Goal: Check status: Check status

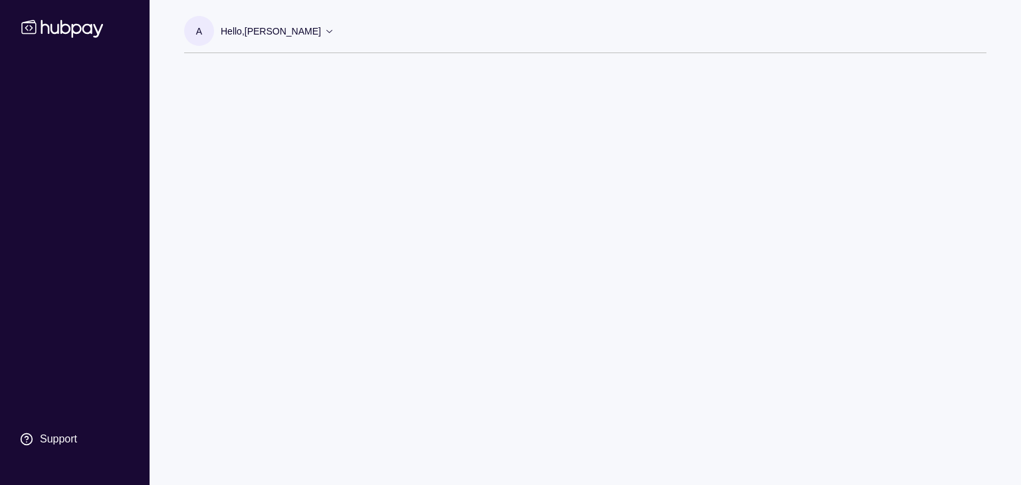
drag, startPoint x: 0, startPoint y: 0, endPoint x: 375, endPoint y: 138, distance: 400.1
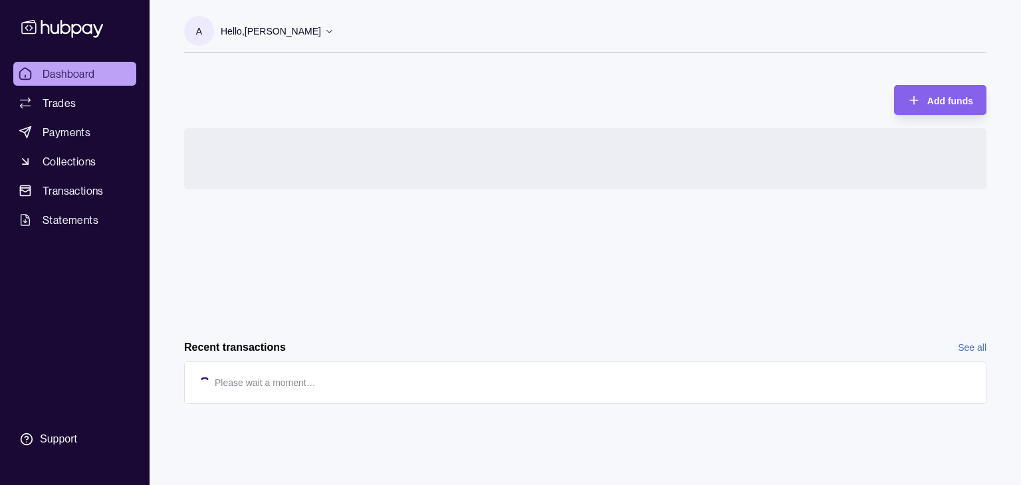
drag, startPoint x: 375, startPoint y: 138, endPoint x: 321, endPoint y: 118, distance: 58.3
click at [321, 118] on div "Add funds Request new currencies" at bounding box center [585, 199] width 802 height 255
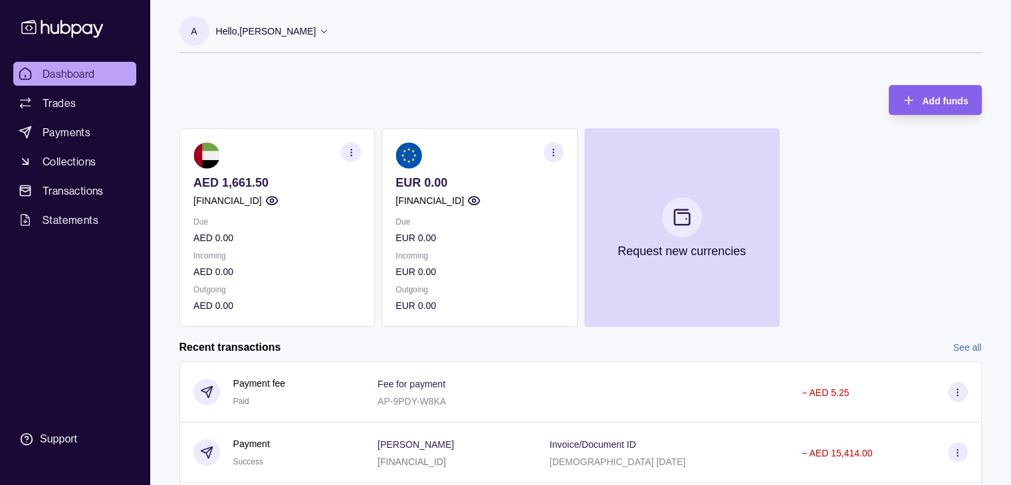
scroll to position [221, 0]
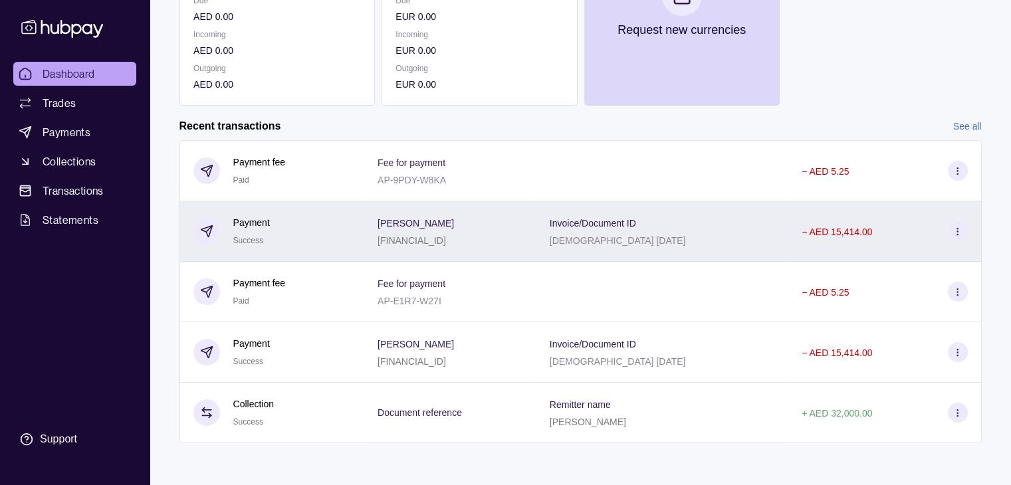
click at [726, 250] on div "Invoice/Document ID [DEMOGRAPHIC_DATA] [DATE]" at bounding box center [662, 231] width 252 height 60
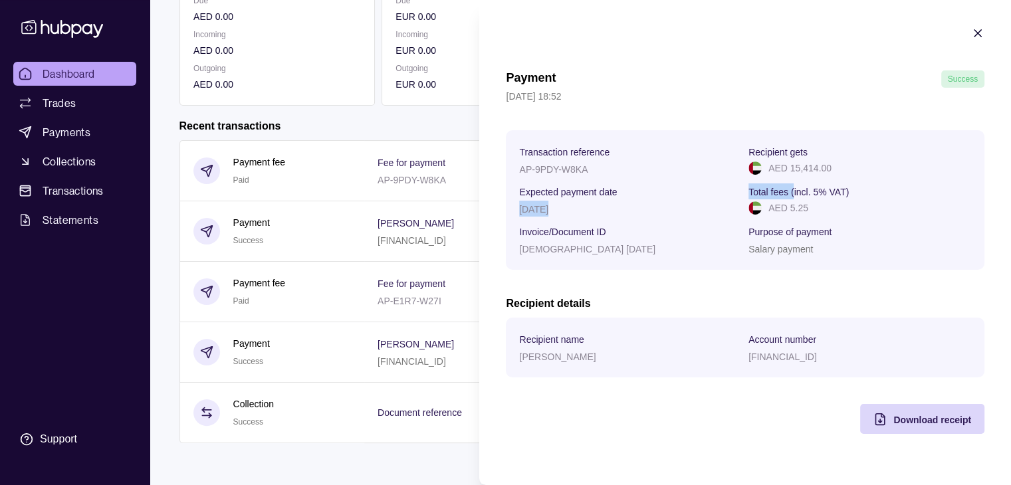
drag, startPoint x: 746, startPoint y: 191, endPoint x: 792, endPoint y: 191, distance: 45.9
click at [792, 191] on section "Transaction reference AP-9PDY-W8KA Recipient gets AED 15,414.00 Expected paymen…" at bounding box center [745, 200] width 452 height 113
click at [792, 191] on p "Total fees (incl. 5% VAT)" at bounding box center [798, 192] width 100 height 11
drag, startPoint x: 771, startPoint y: 209, endPoint x: 805, endPoint y: 212, distance: 34.7
click at [805, 212] on p "AED 5.25" at bounding box center [788, 208] width 40 height 15
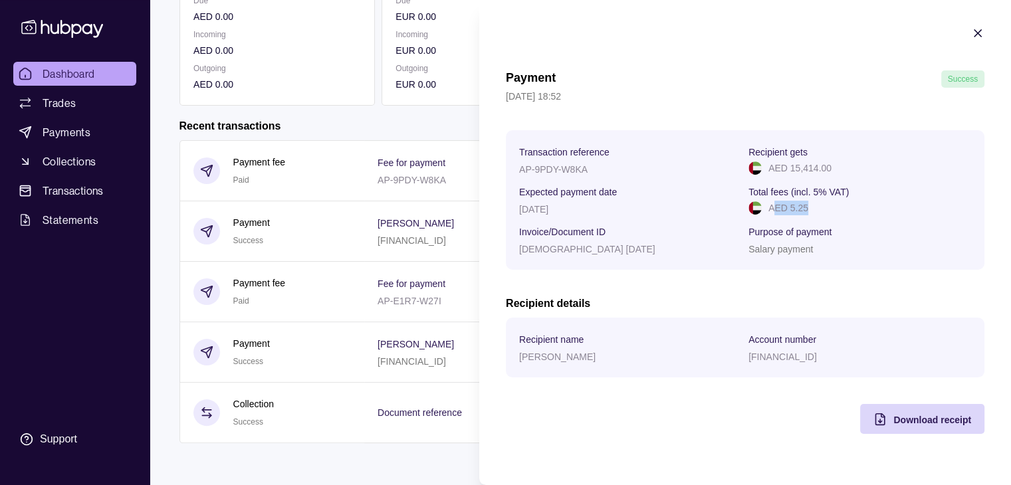
click at [803, 213] on p "AED 5.25" at bounding box center [788, 208] width 40 height 15
click at [984, 35] on section "Payment Success [DATE] 18:52 Transaction reference AP-9PDY-W8KA Recipient gets …" at bounding box center [745, 230] width 532 height 461
click at [978, 28] on icon "button" at bounding box center [977, 33] width 13 height 13
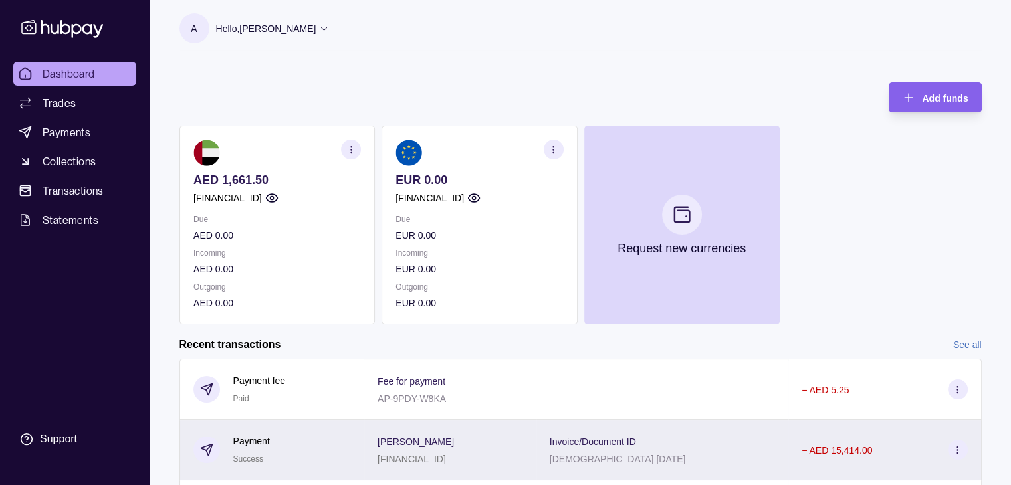
scroll to position [224, 0]
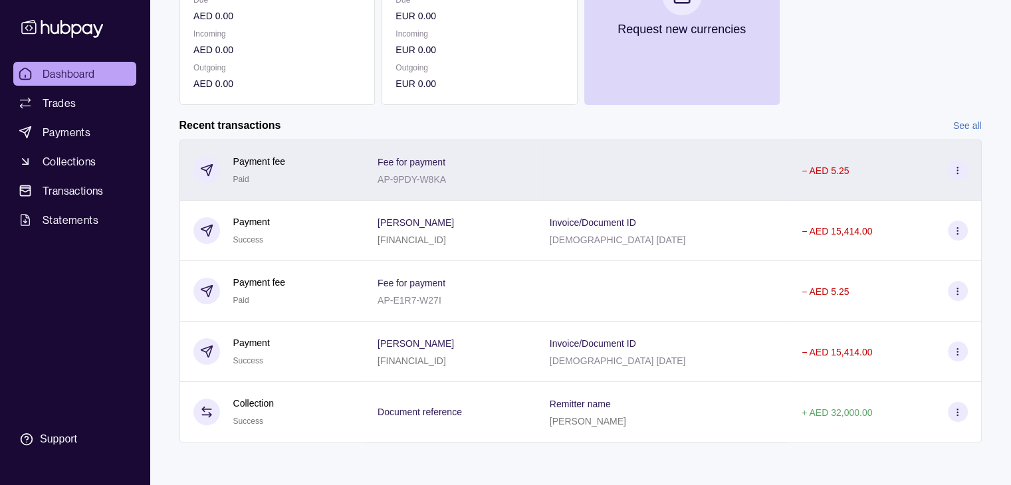
click at [429, 176] on p "AP-9PDY-W8KA" at bounding box center [411, 179] width 68 height 11
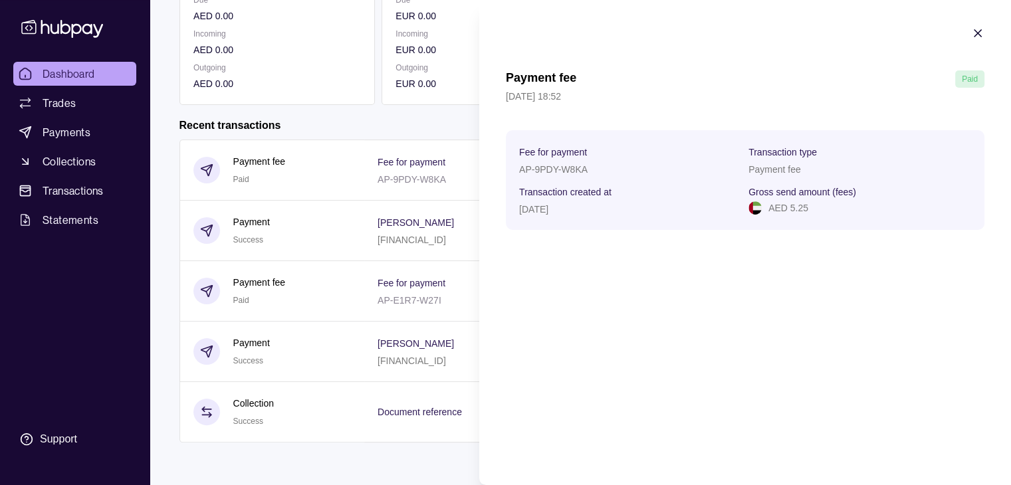
click at [976, 33] on icon "button" at bounding box center [977, 33] width 13 height 13
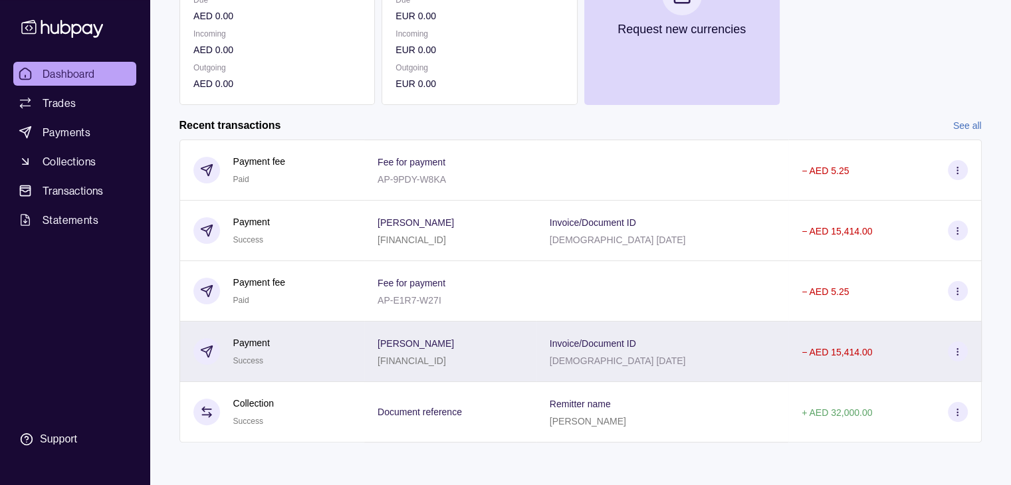
click at [609, 349] on span "Invoice/Document ID" at bounding box center [593, 343] width 86 height 16
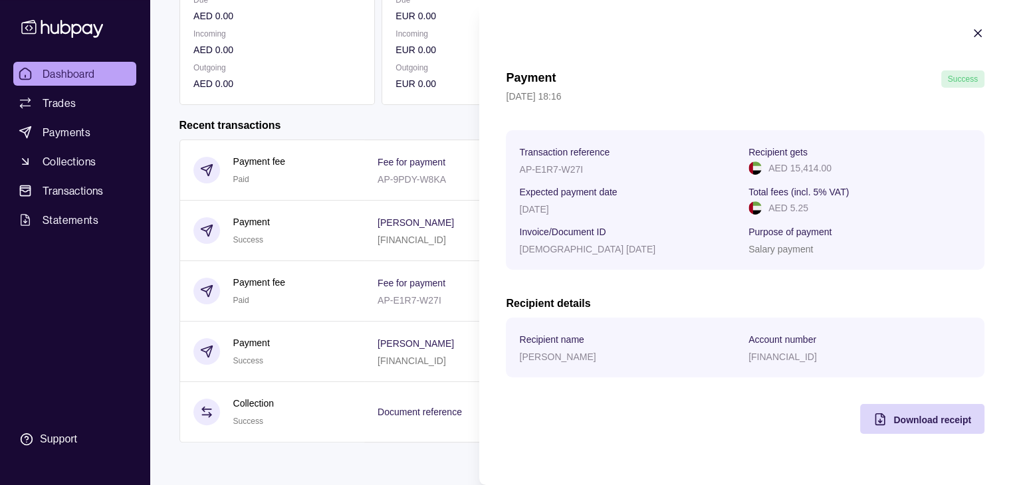
click at [985, 35] on section "Payment Success [DATE] 18:16 Transaction reference AP-E1R7-W27I Recipient gets …" at bounding box center [745, 230] width 532 height 461
click at [979, 39] on icon "button" at bounding box center [977, 33] width 13 height 13
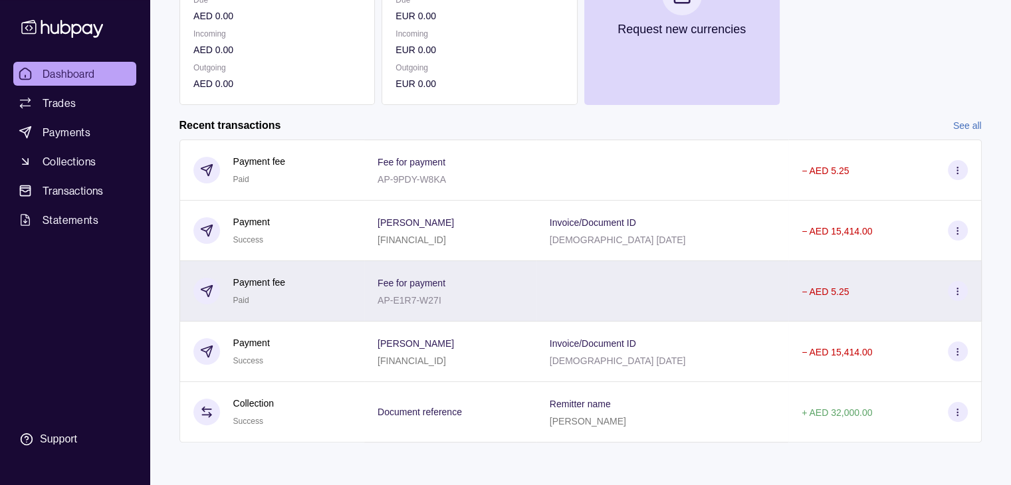
click at [665, 264] on div at bounding box center [662, 291] width 252 height 60
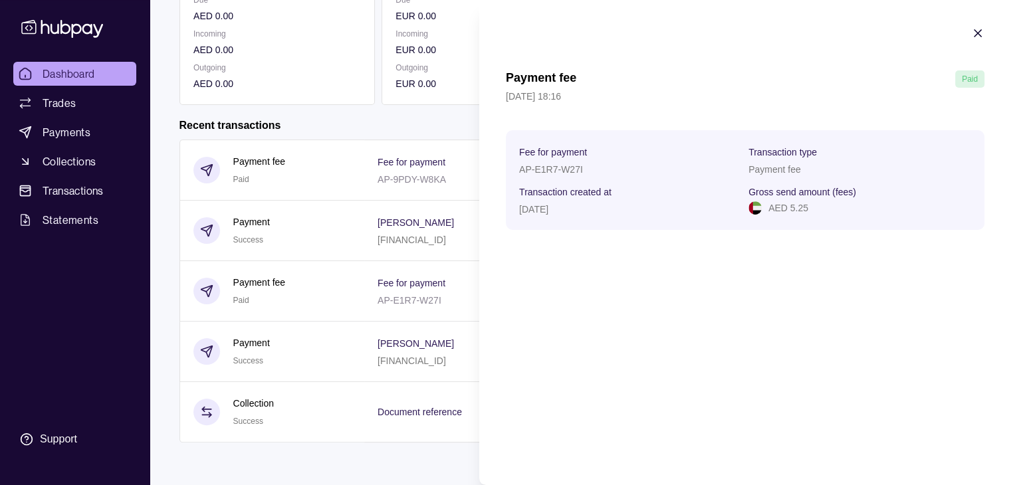
click at [966, 29] on section "Payment fee Paid [DATE] 18:16 Fee for payment AP-E1R7-W27I Transaction type Pay…" at bounding box center [745, 128] width 532 height 257
click at [978, 29] on icon "button" at bounding box center [977, 33] width 13 height 13
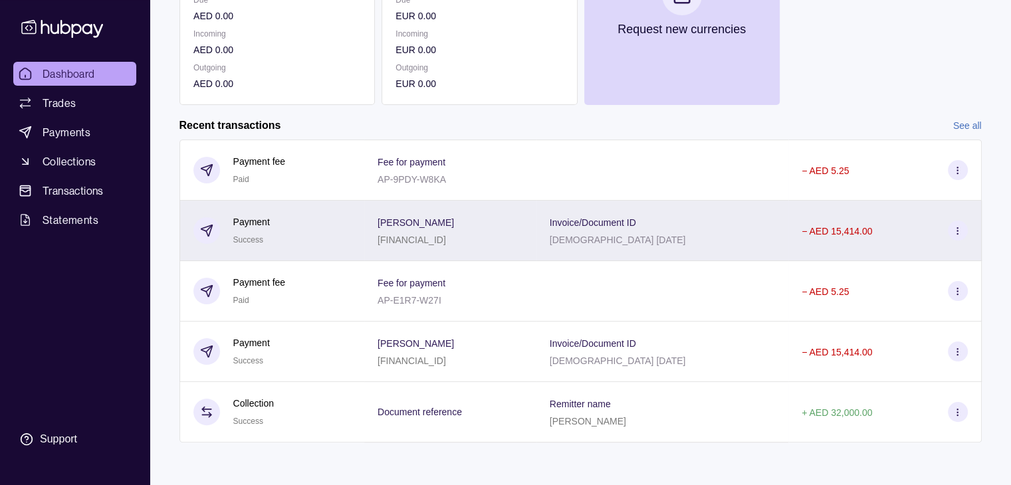
click at [669, 227] on section "Invoice/Document ID" at bounding box center [618, 222] width 136 height 16
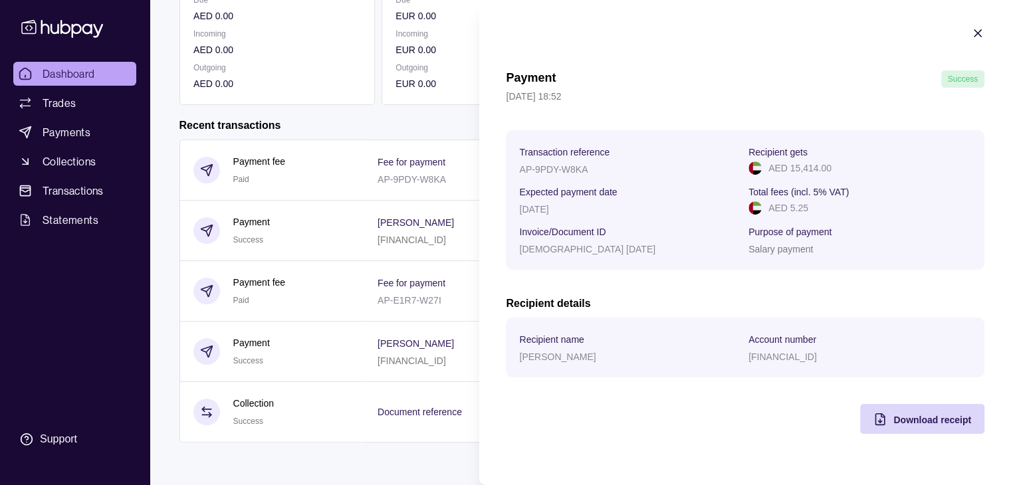
click at [979, 31] on icon "button" at bounding box center [977, 33] width 7 height 7
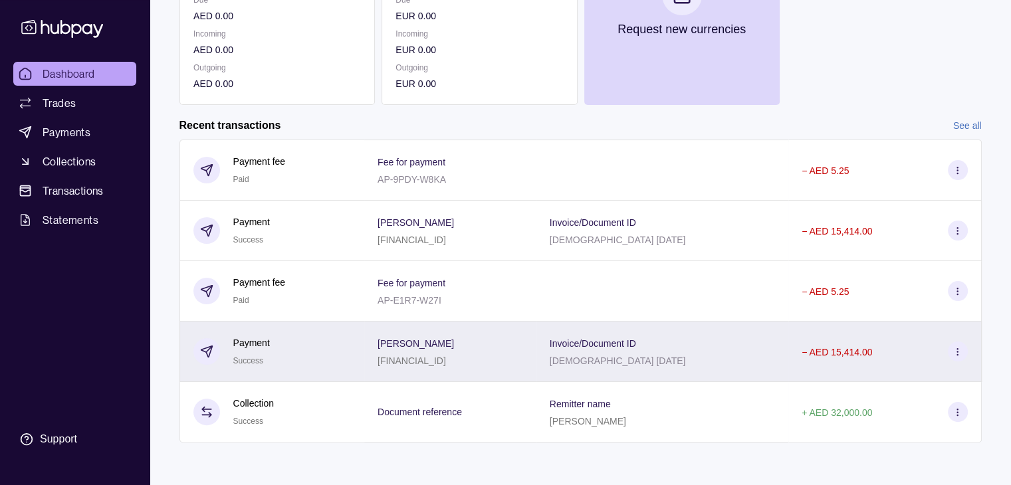
click at [729, 364] on div "Invoice/Document ID [DEMOGRAPHIC_DATA] [DATE]" at bounding box center [662, 351] width 225 height 33
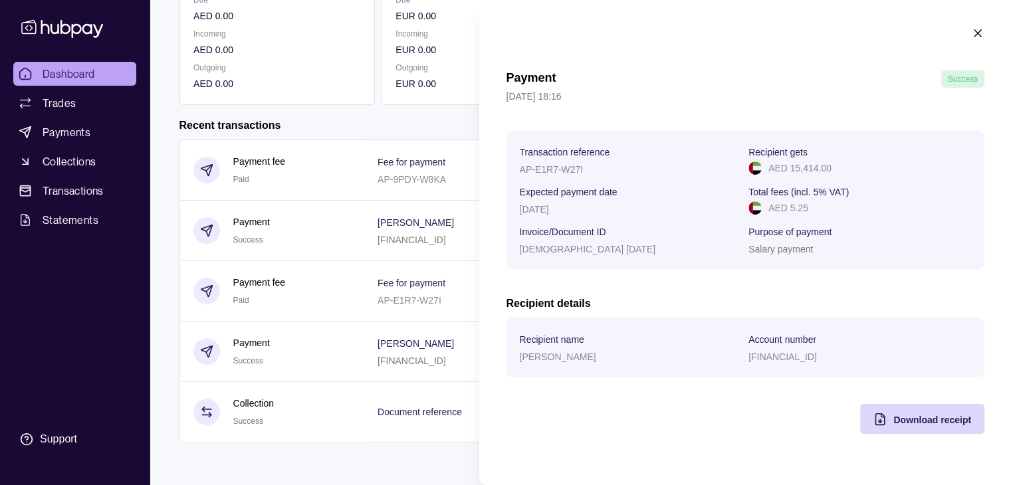
click at [986, 36] on section "Payment Success [DATE] 18:16 Transaction reference AP-E1R7-W27I Recipient gets …" at bounding box center [745, 230] width 532 height 461
click at [981, 45] on section "Payment Success [DATE] 18:16 Transaction reference AP-E1R7-W27I Recipient gets …" at bounding box center [745, 230] width 532 height 461
click at [979, 33] on icon "button" at bounding box center [977, 33] width 13 height 13
